Goal: Find specific page/section: Find specific page/section

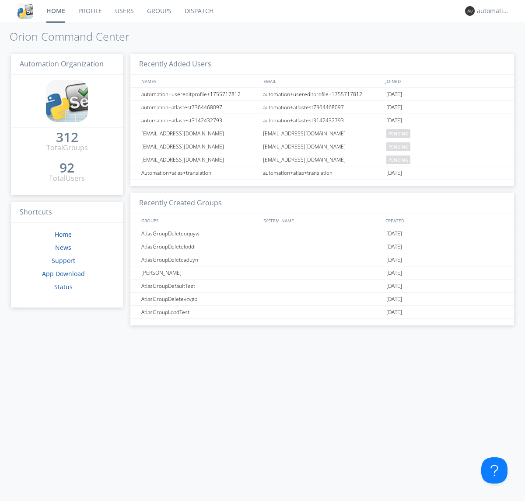
click at [198, 11] on link "Dispatch" at bounding box center [199, 11] width 42 height 22
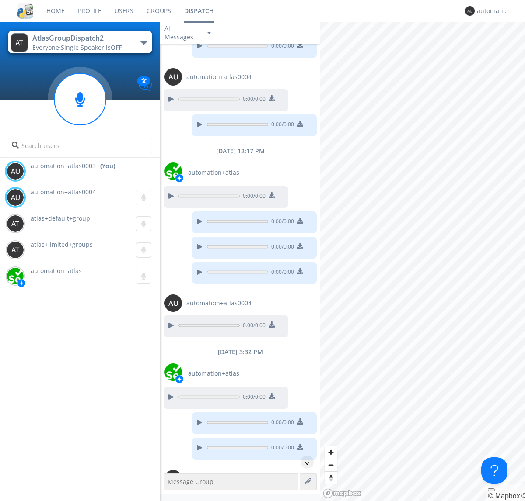
scroll to position [174, 0]
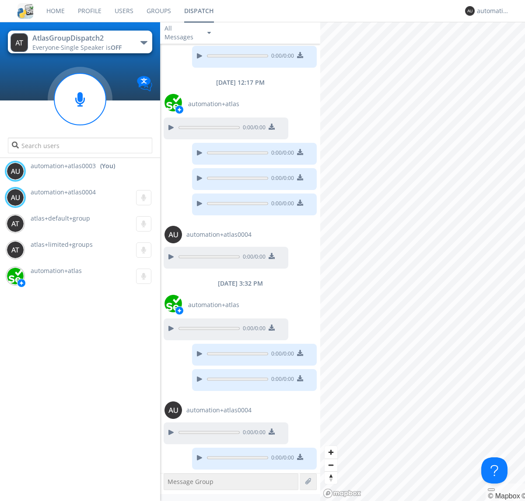
click at [143, 42] on div "button" at bounding box center [143, 42] width 7 height 3
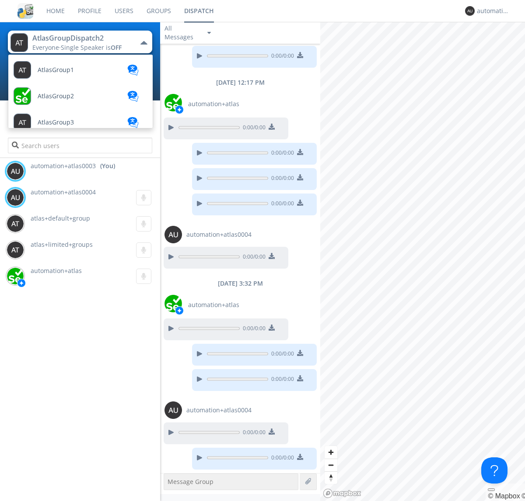
click at [68, 73] on span "AtlasGroupDispatch3" at bounding box center [56, 70] width 36 height 7
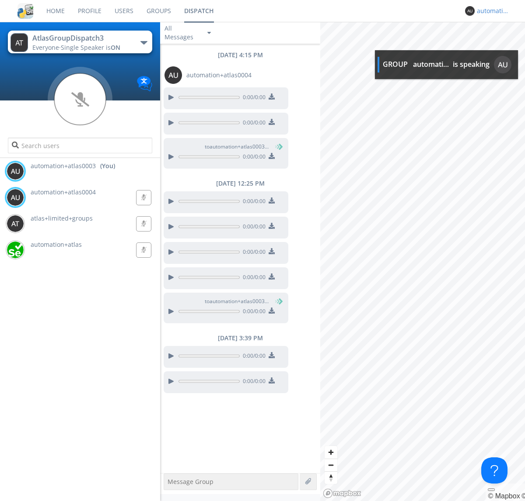
click at [490, 11] on div "automation+atlas0003" at bounding box center [492, 11] width 33 height 9
